Goal: Navigation & Orientation: Go to known website

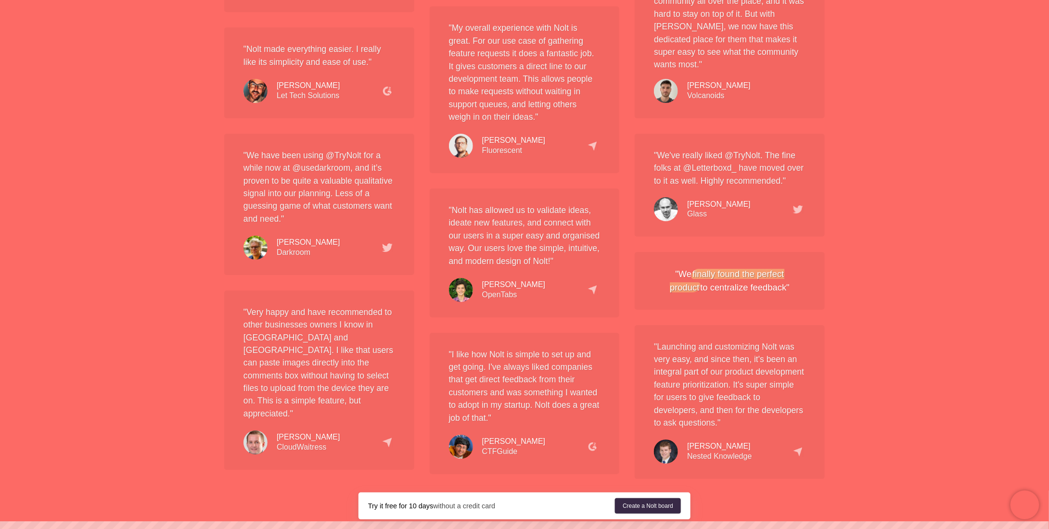
scroll to position [1796, 0]
